Goal: Task Accomplishment & Management: Use online tool/utility

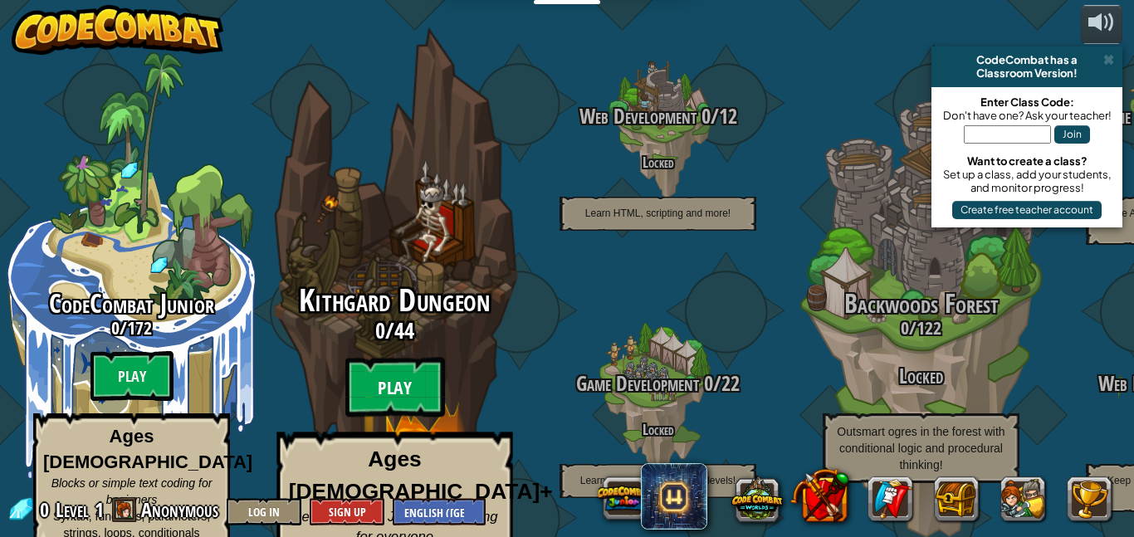
click at [409, 358] on btn "Play" at bounding box center [395, 388] width 100 height 60
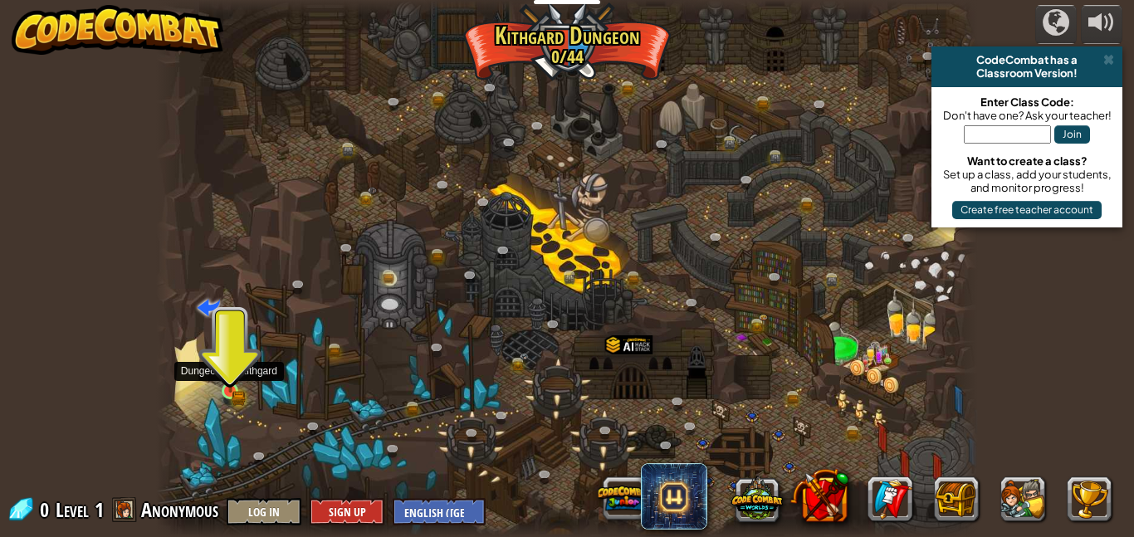
click at [226, 391] on img at bounding box center [230, 370] width 19 height 43
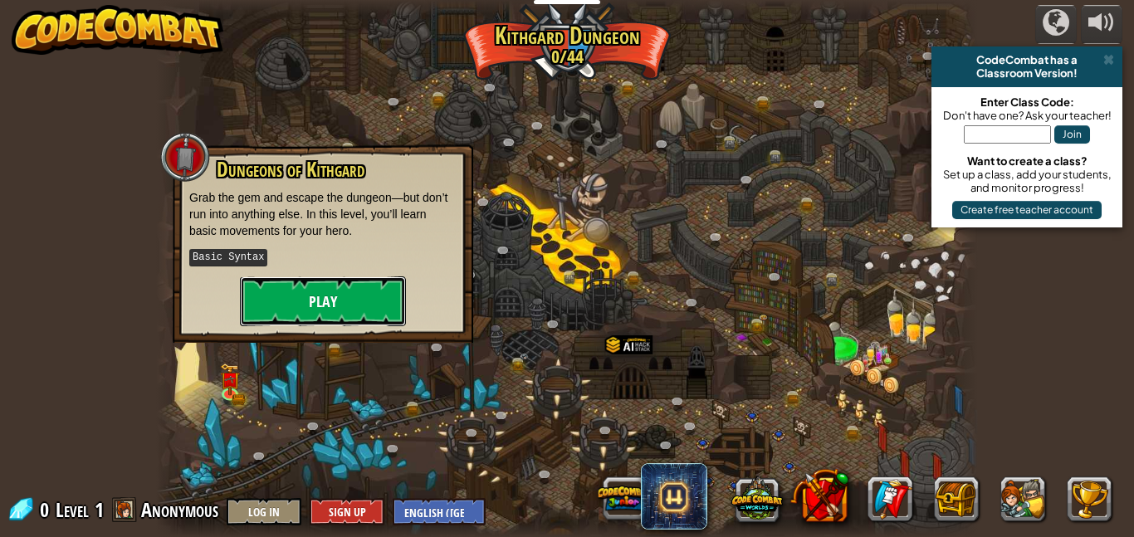
click at [375, 295] on button "Play" at bounding box center [323, 301] width 166 height 50
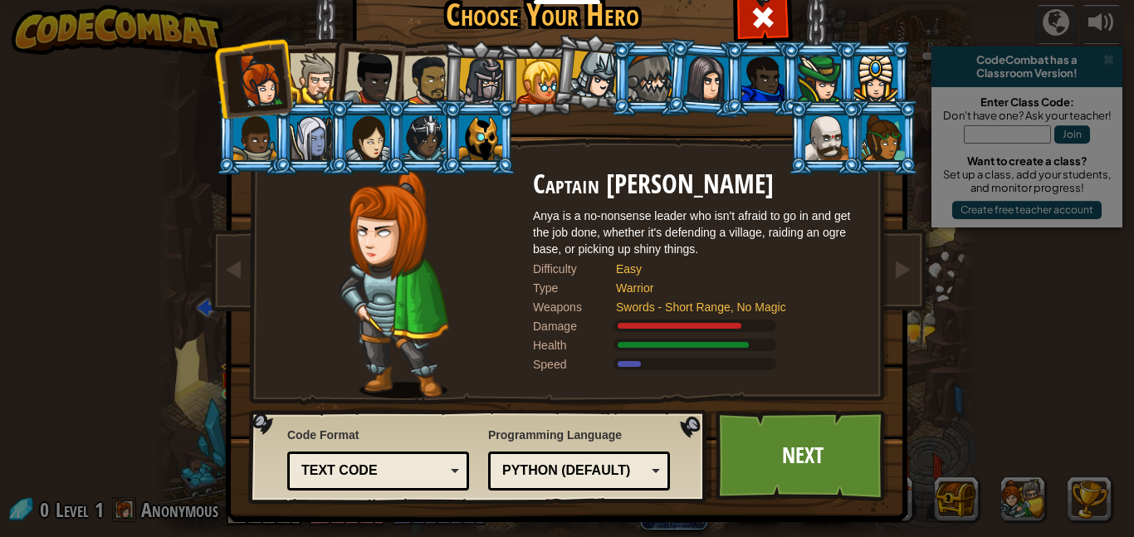
click at [435, 73] on div at bounding box center [428, 80] width 51 height 51
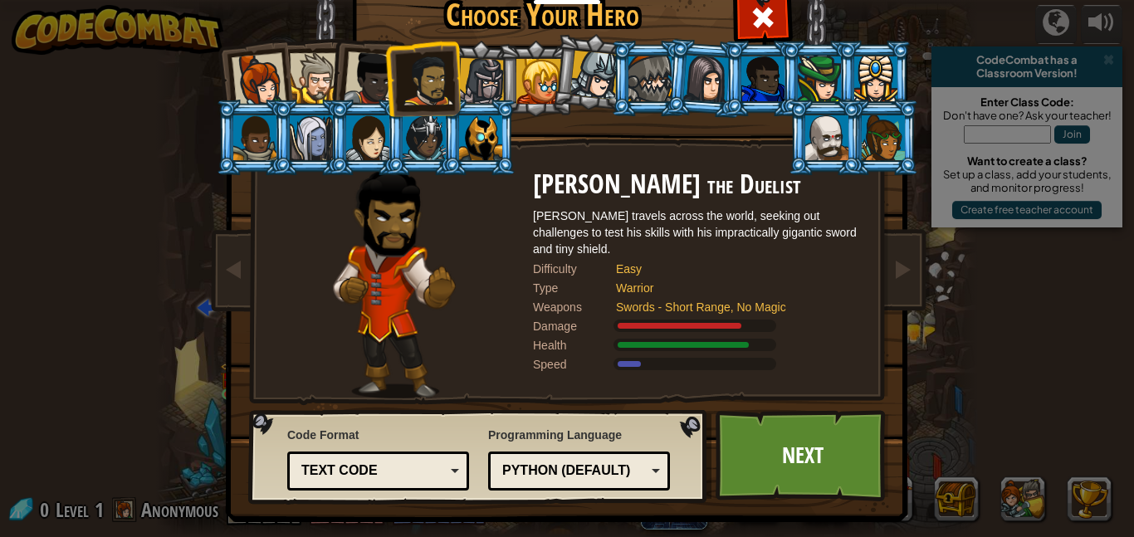
click at [314, 70] on div at bounding box center [315, 78] width 51 height 51
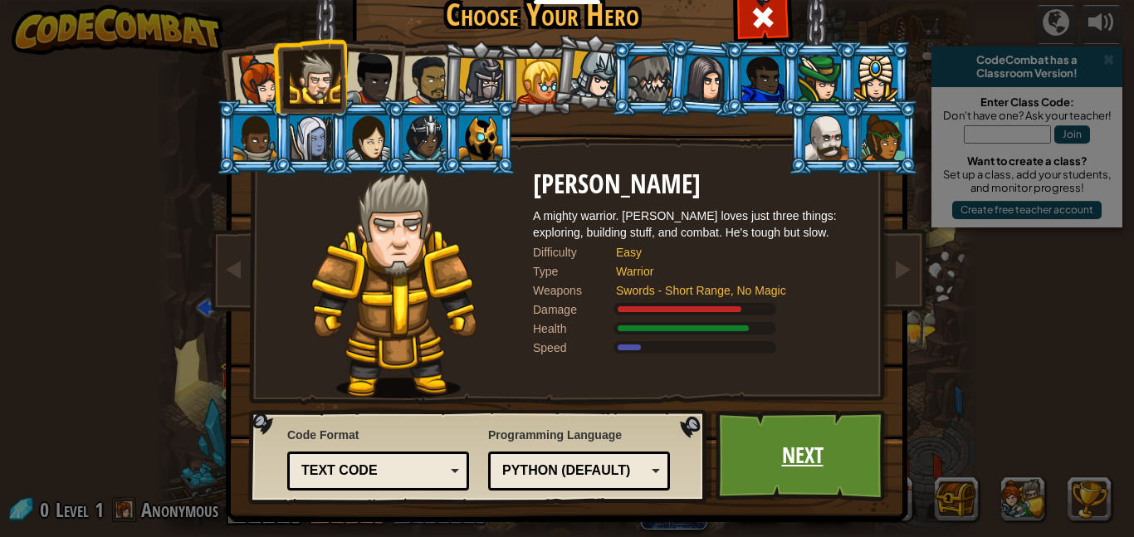
click at [804, 468] on link "Next" at bounding box center [801, 455] width 173 height 91
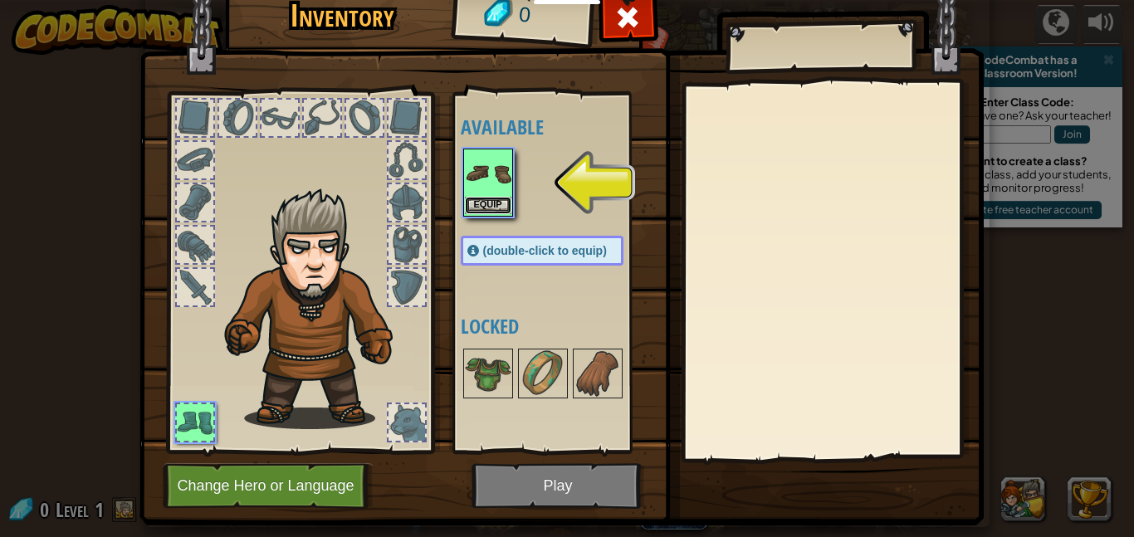
click at [489, 207] on button "Equip" at bounding box center [488, 205] width 46 height 17
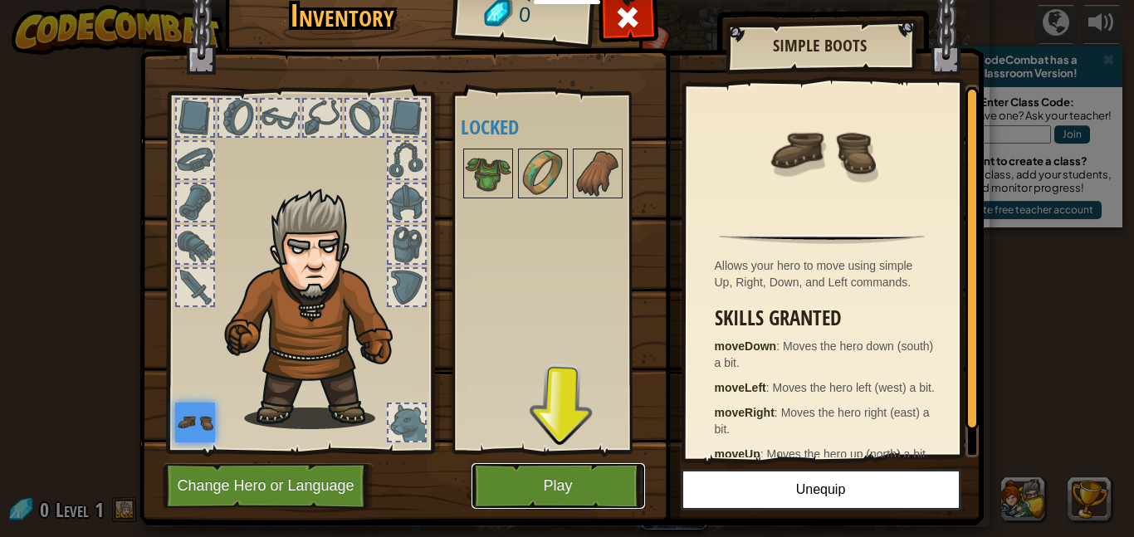
click at [535, 492] on button "Play" at bounding box center [557, 486] width 173 height 46
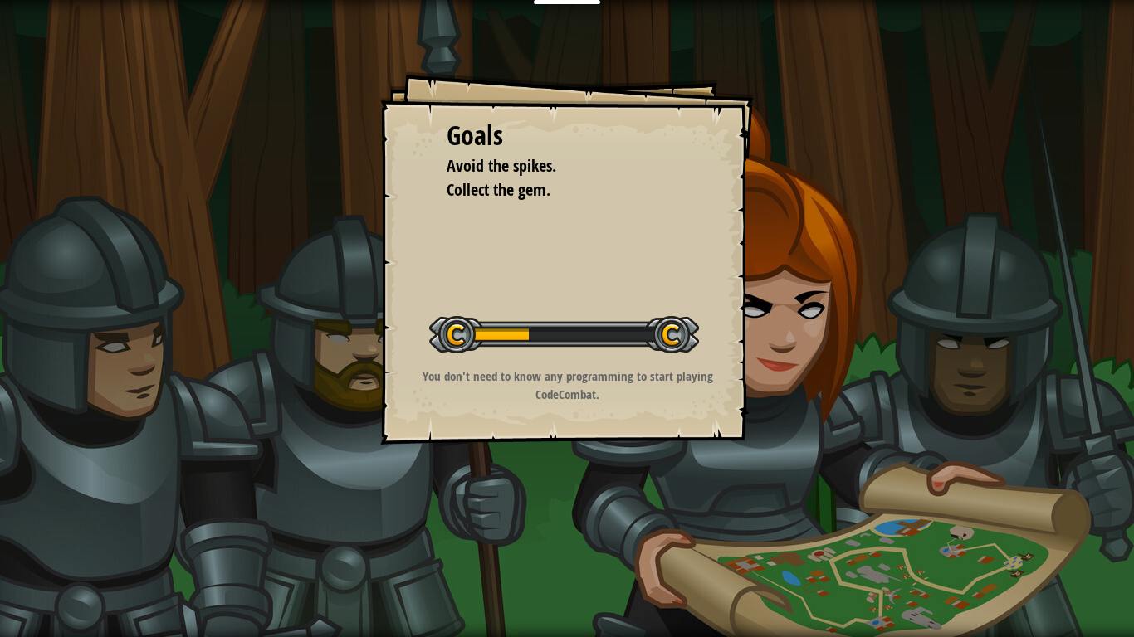
click at [561, 514] on div "Goals Avoid the spikes. Collect the gem. Start Level Error loading from server.…" at bounding box center [567, 318] width 1134 height 637
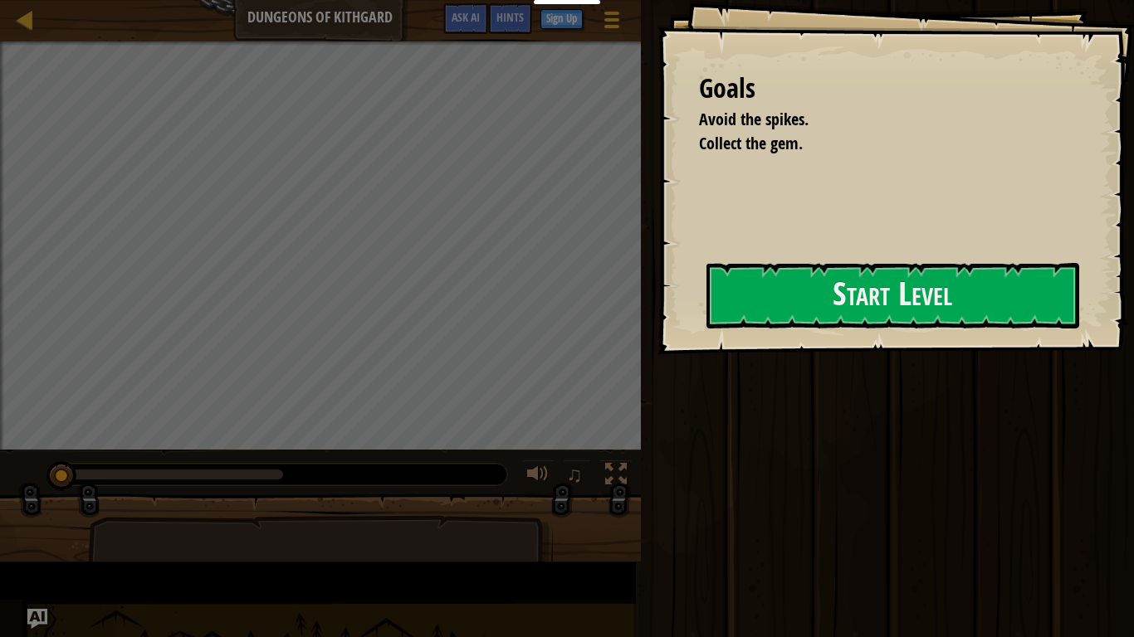
click at [557, 517] on div at bounding box center [320, 535] width 641 height 83
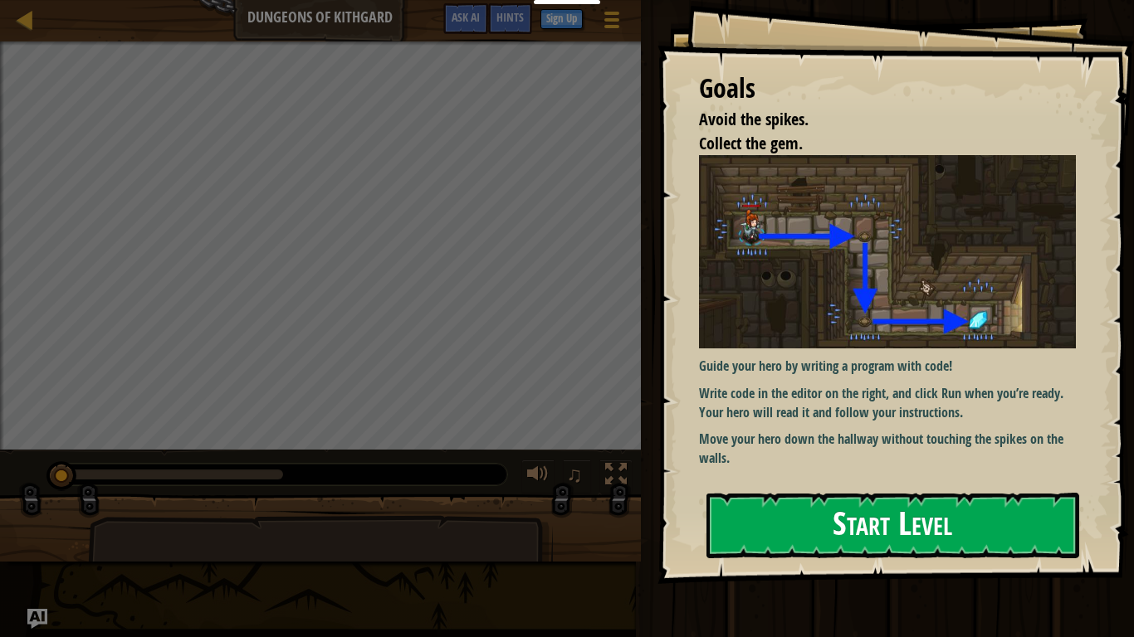
click at [887, 507] on button "Start Level" at bounding box center [892, 526] width 373 height 66
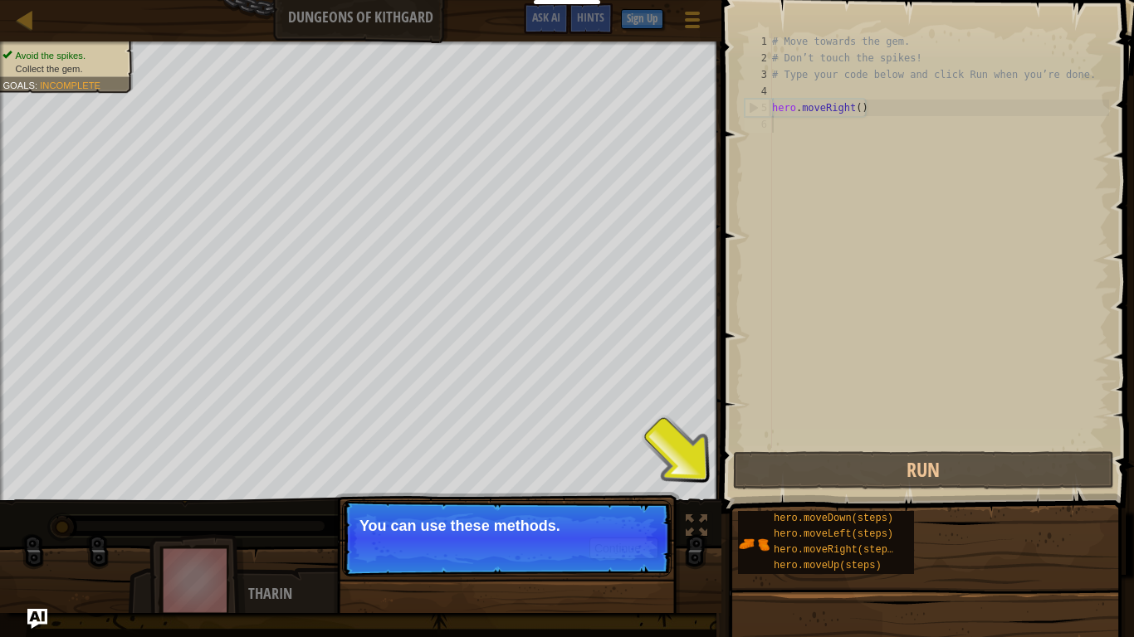
click at [882, 106] on div "# Move towards the gem. # Don’t touch the spikes! # Type your code below and cl…" at bounding box center [939, 257] width 340 height 448
type textarea "hero.moveRight()"
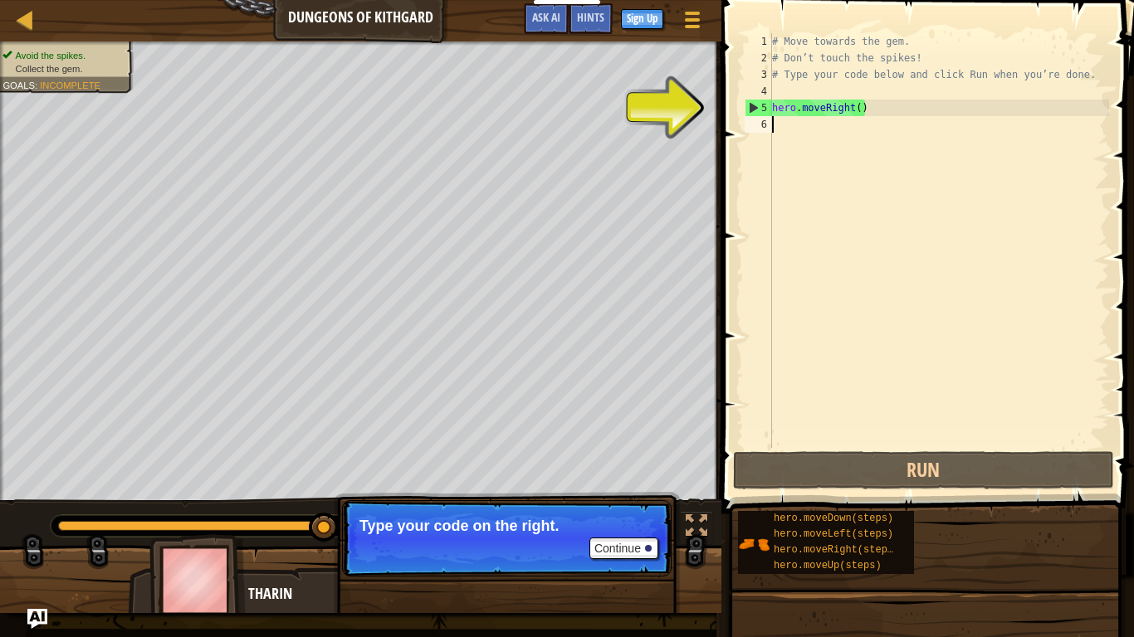
click at [812, 139] on div "# Move towards the gem. # Don’t touch the spikes! # Type your code below and cl…" at bounding box center [939, 257] width 340 height 448
type textarea "h"
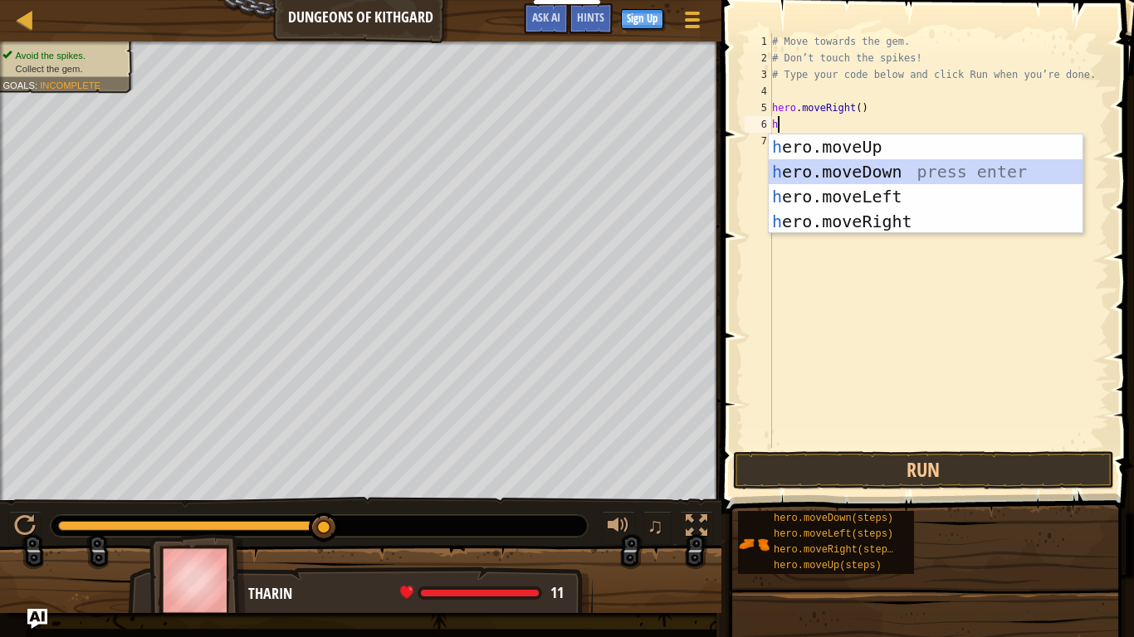
click at [879, 166] on div "h ero.moveUp press enter h ero.moveDown press enter h ero.moveLeft press enter …" at bounding box center [926, 208] width 314 height 149
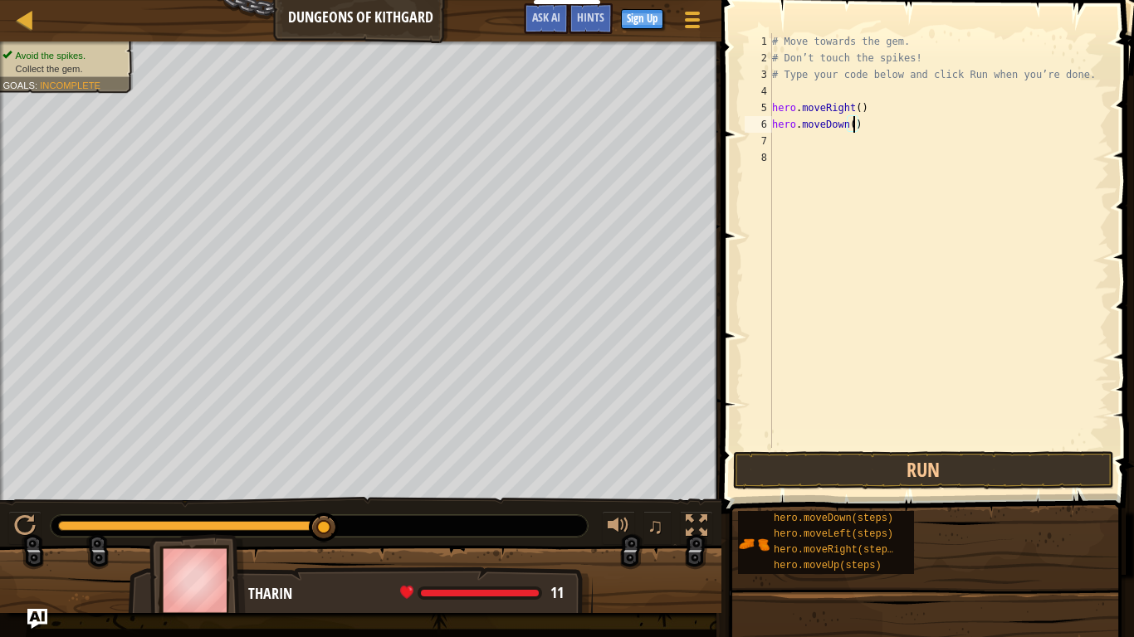
click at [853, 131] on div "# Move towards the gem. # Don’t touch the spikes! # Type your code below and cl…" at bounding box center [939, 257] width 340 height 448
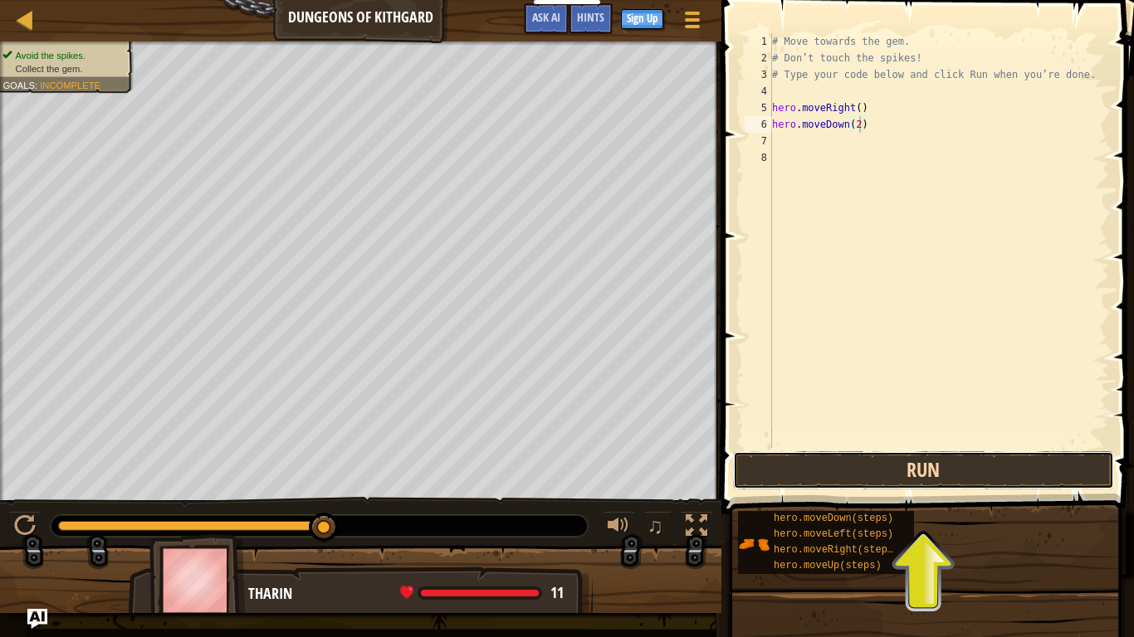
click at [901, 458] on button "Run" at bounding box center [923, 471] width 381 height 38
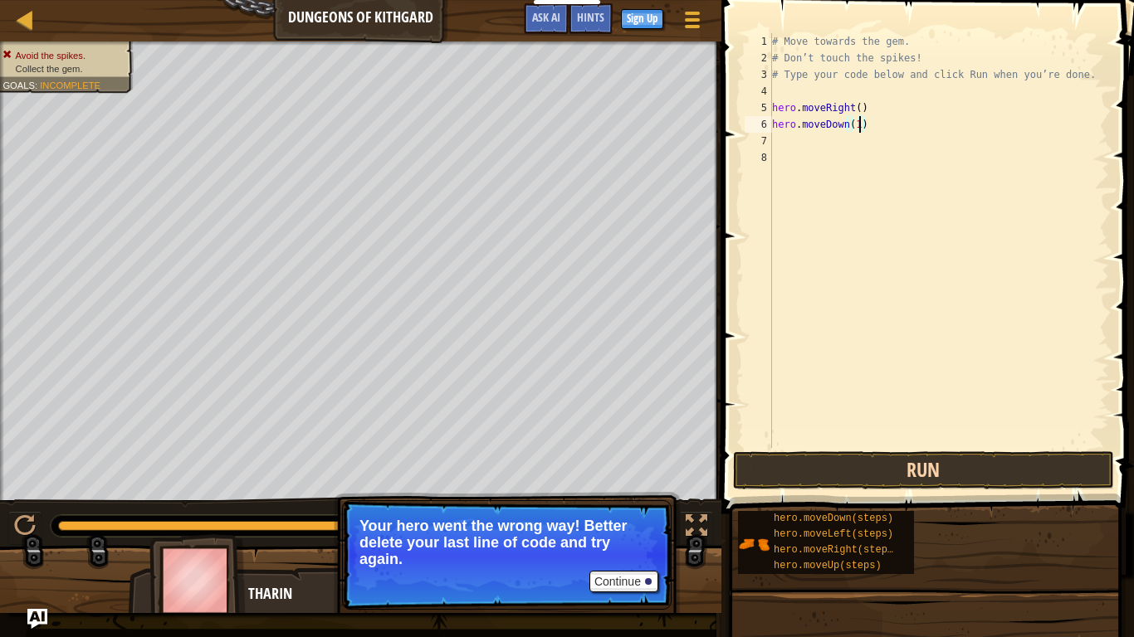
type textarea "hero.moveDown(1)"
click at [1008, 472] on button "Run" at bounding box center [923, 471] width 381 height 38
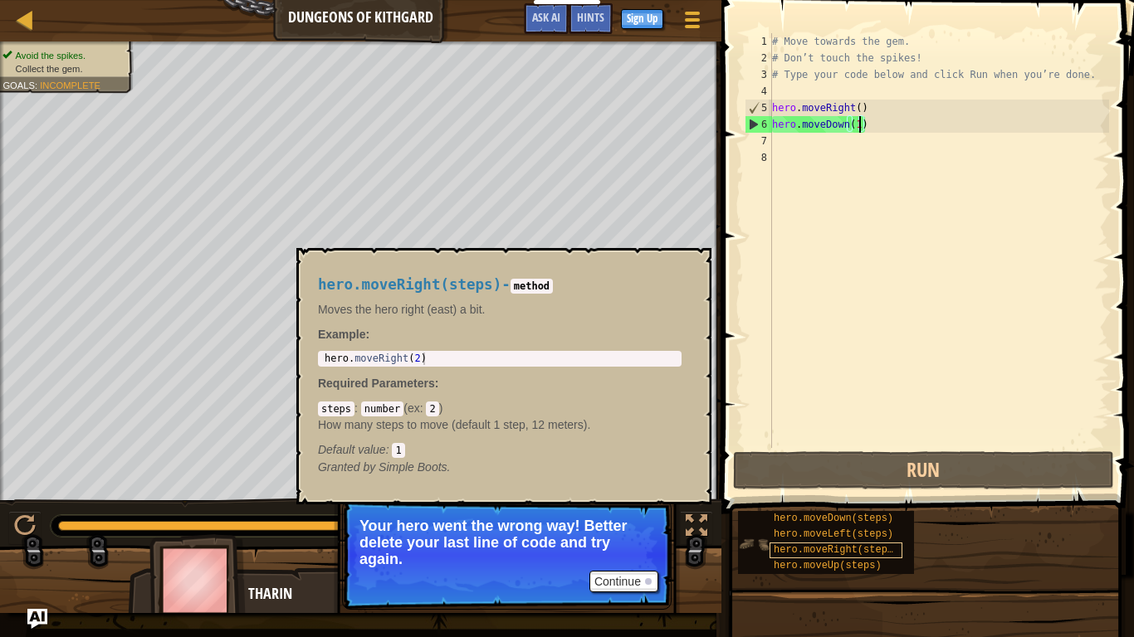
click at [803, 536] on span "hero.moveRight(steps)" at bounding box center [836, 550] width 125 height 12
type textarea "hero.moveRight(2)"
click at [475, 353] on div "hero . moveRight ( 2 )" at bounding box center [499, 371] width 357 height 37
click at [826, 536] on span "hero.moveRight(steps)" at bounding box center [836, 550] width 125 height 12
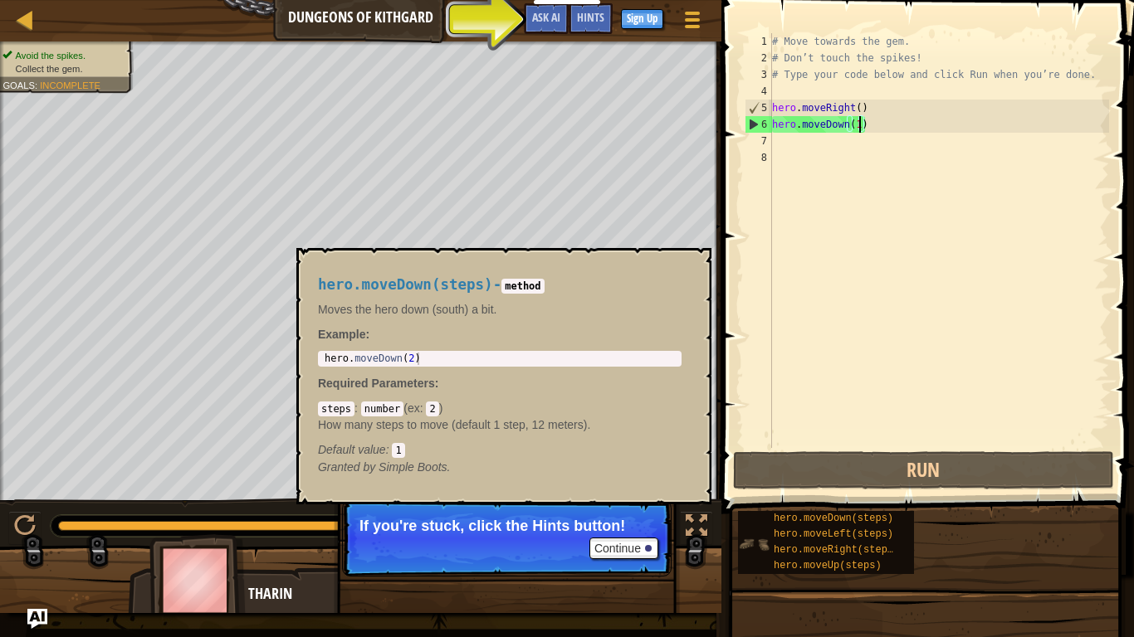
click at [748, 535] on img at bounding box center [754, 545] width 32 height 32
